Goal: Check status: Check status

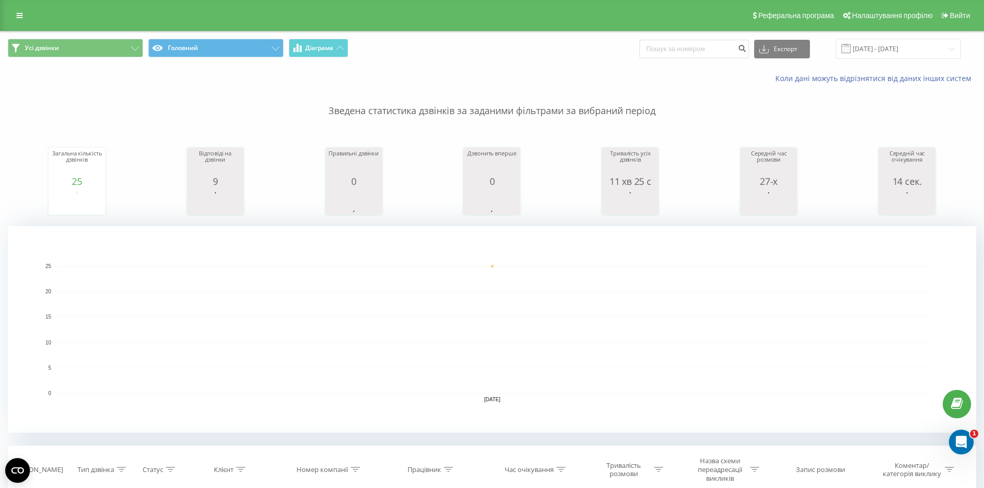
click at [432, 66] on div "Усі дзвінки Головний Діаграма Експорт .csv .xls .xlsx [DATE] - [DATE]" at bounding box center [492, 49] width 983 height 35
click at [515, 58] on div "Усі дзвінки Головний Діаграма Експорт .csv .xls .xlsx [DATE] - [DATE]" at bounding box center [492, 49] width 968 height 20
click at [260, 101] on p "Зведена статистика дзвінків за заданими фільтрами за вибраний період" at bounding box center [492, 101] width 968 height 34
